Goal: Task Accomplishment & Management: Manage account settings

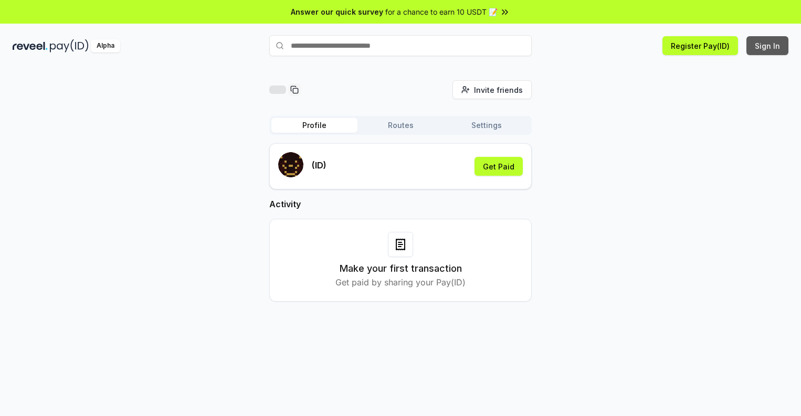
click at [768, 46] on button "Sign In" at bounding box center [767, 45] width 42 height 19
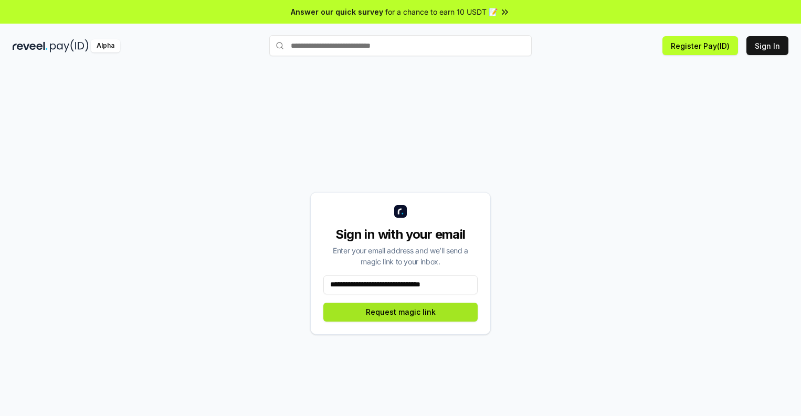
type input "**********"
click at [400, 312] on button "Request magic link" at bounding box center [400, 312] width 154 height 19
